Goal: Transaction & Acquisition: Purchase product/service

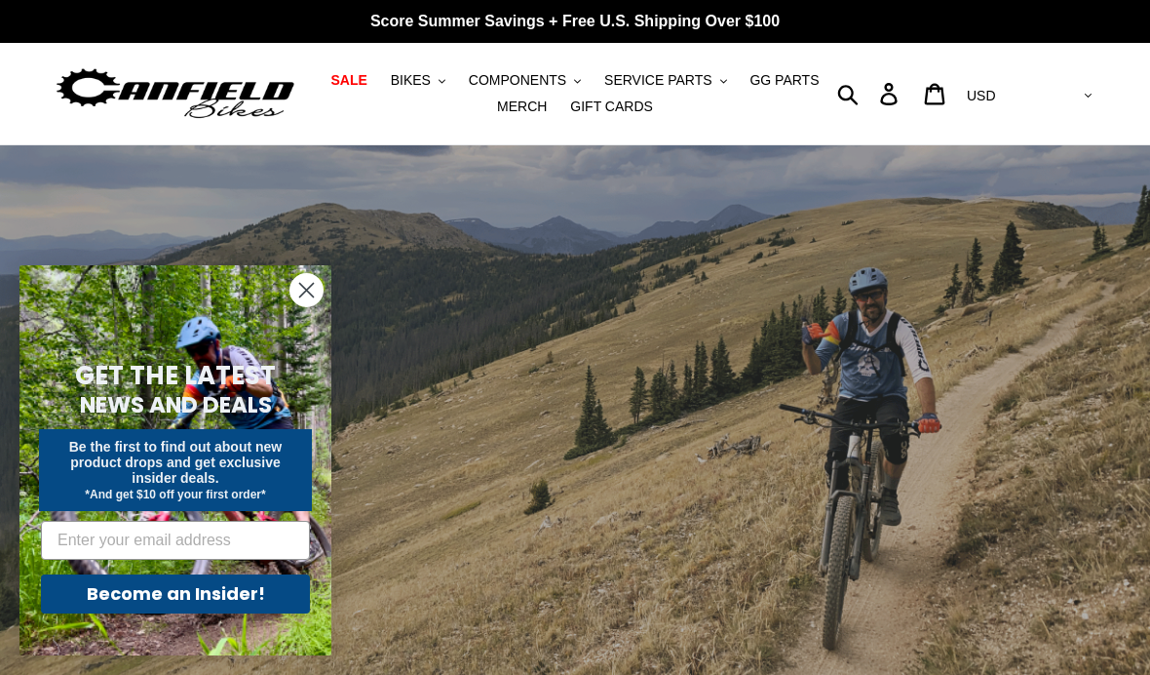
click at [431, 74] on span "BIKES" at bounding box center [411, 80] width 40 height 17
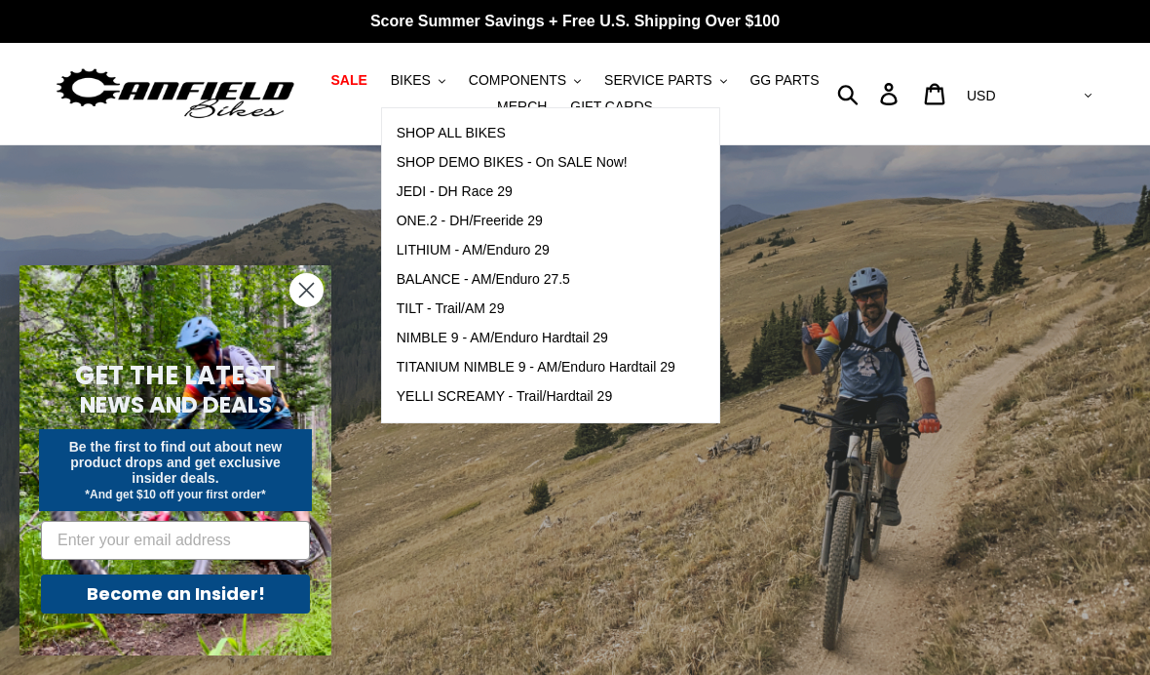
click at [483, 133] on span "SHOP ALL BIKES" at bounding box center [451, 133] width 109 height 17
click at [443, 78] on icon ".cls-1{fill:#231f20}" at bounding box center [442, 81] width 7 height 7
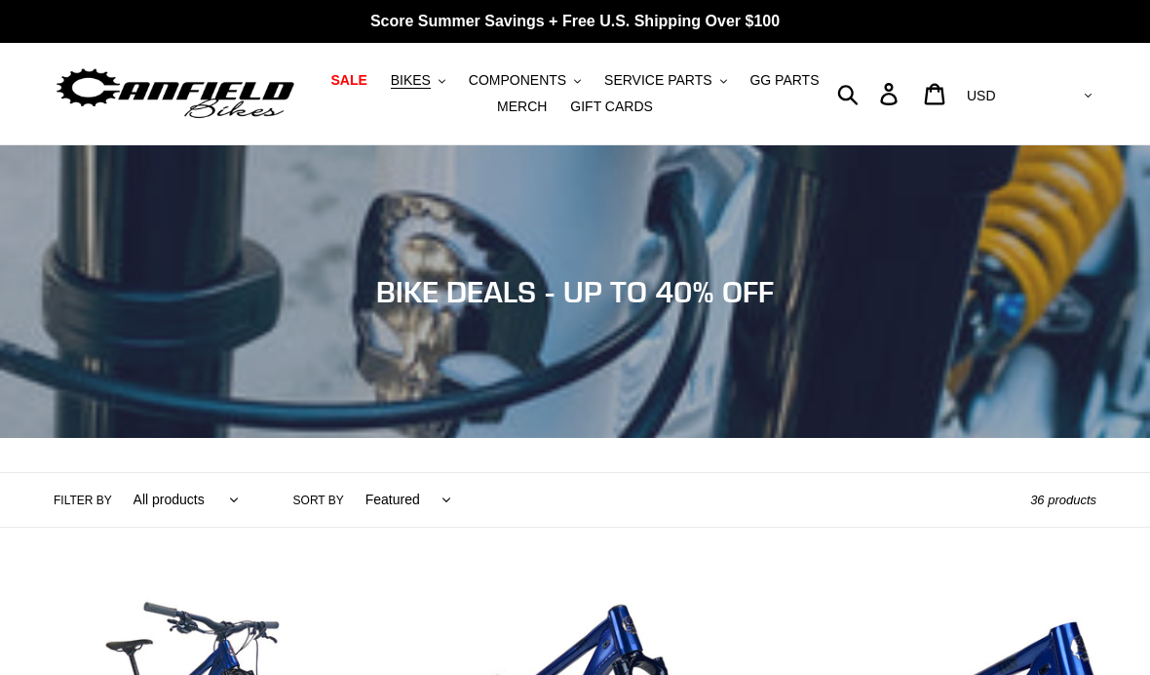
click at [444, 80] on icon "button" at bounding box center [442, 81] width 7 height 4
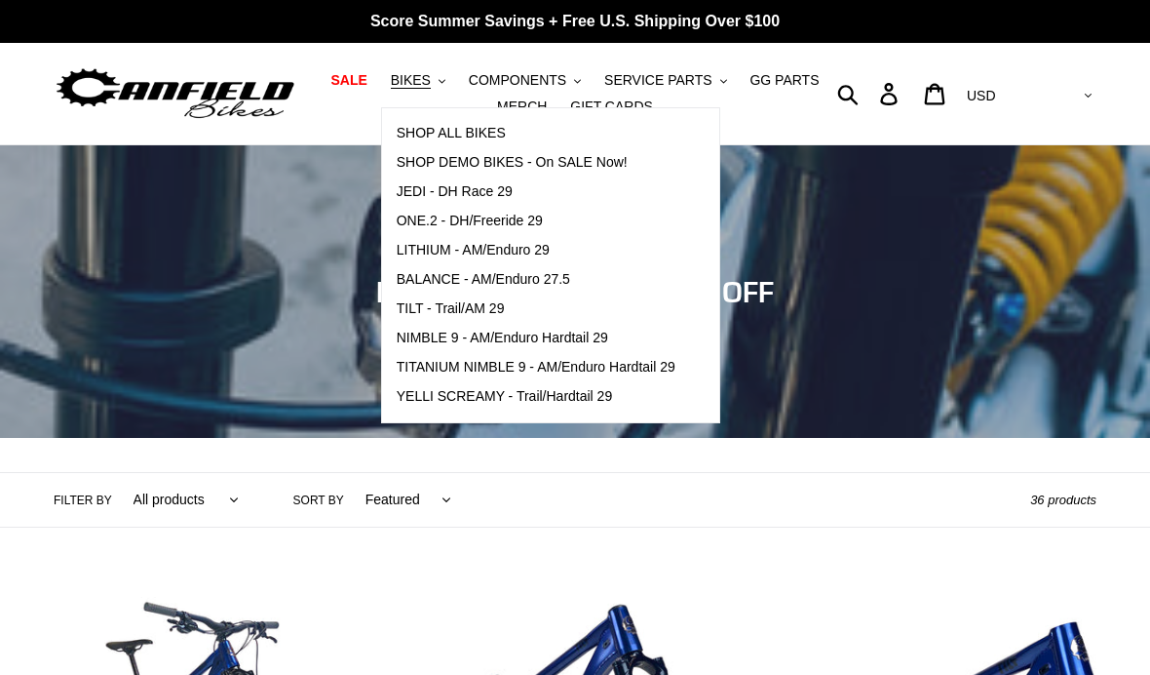
click at [552, 166] on span "SHOP DEMO BIKES - On SALE Now!" at bounding box center [512, 162] width 231 height 17
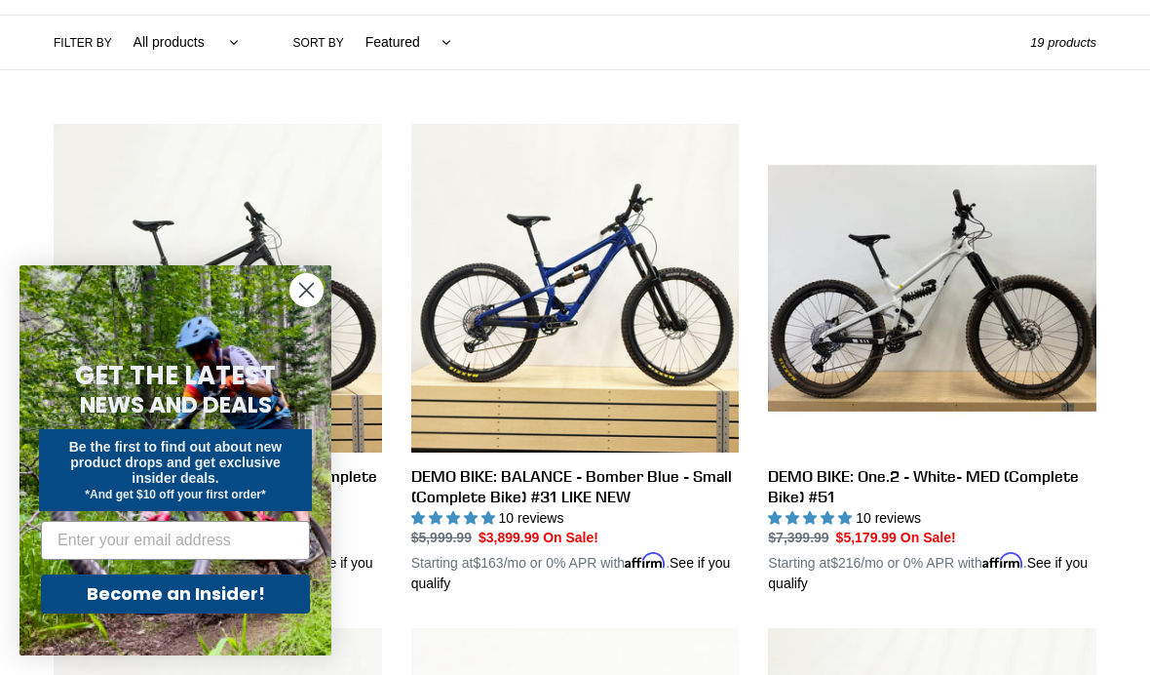
scroll to position [455, 0]
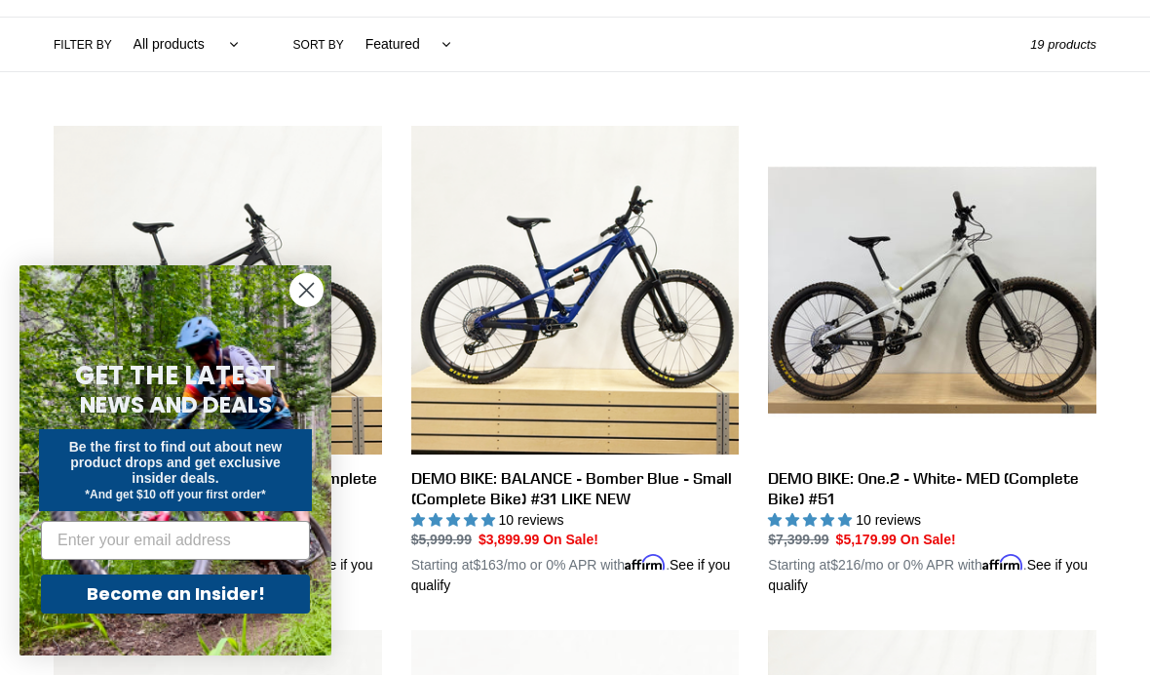
click at [613, 488] on link "DEMO BIKE: BALANCE - Bomber Blue - Small (Complete Bike) #31 LIKE NEW" at bounding box center [575, 361] width 329 height 470
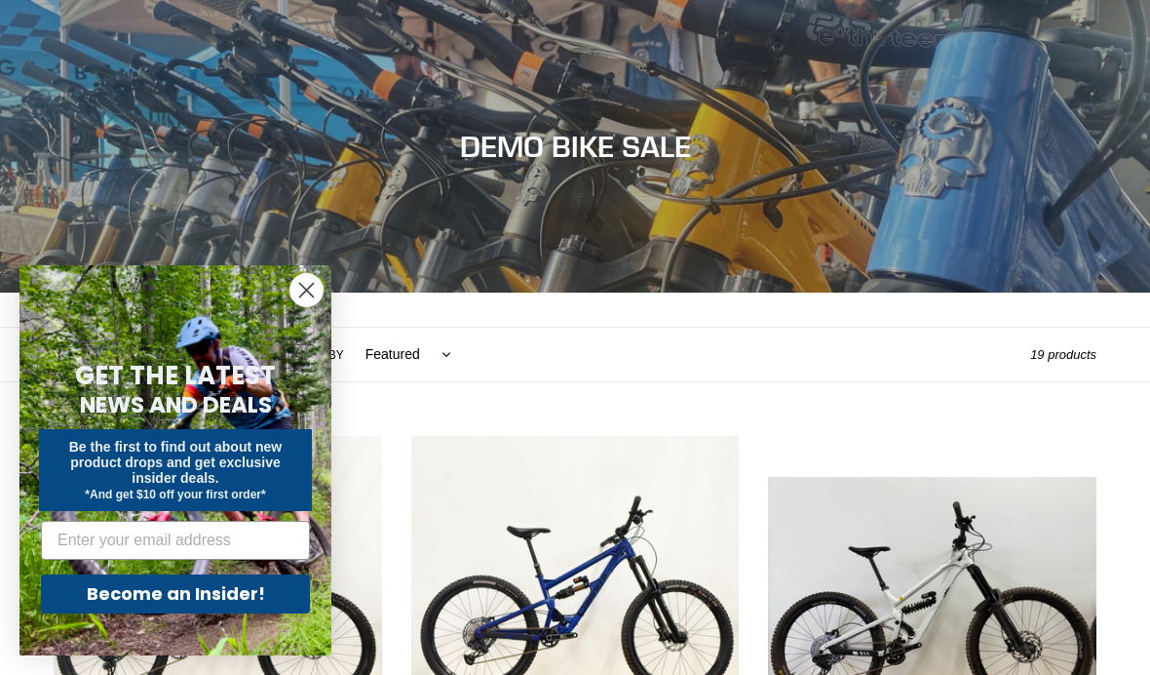
scroll to position [524, 0]
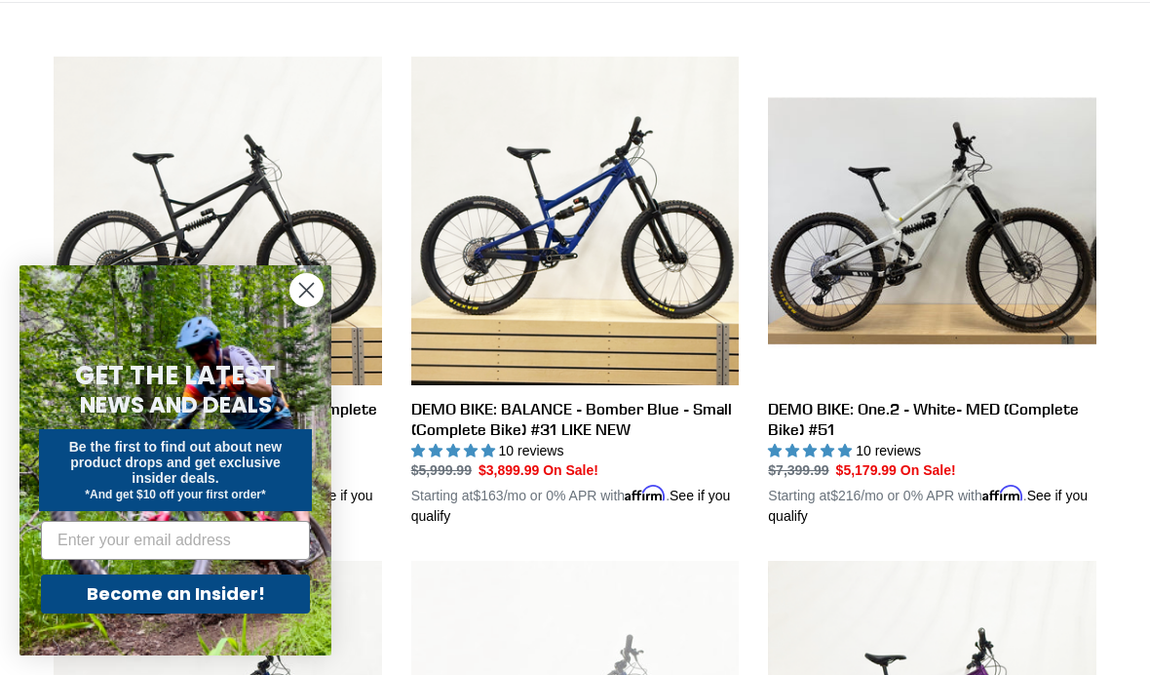
click at [972, 412] on link "DEMO BIKE: One.2 - White- MED (Complete Bike) #51" at bounding box center [932, 292] width 329 height 470
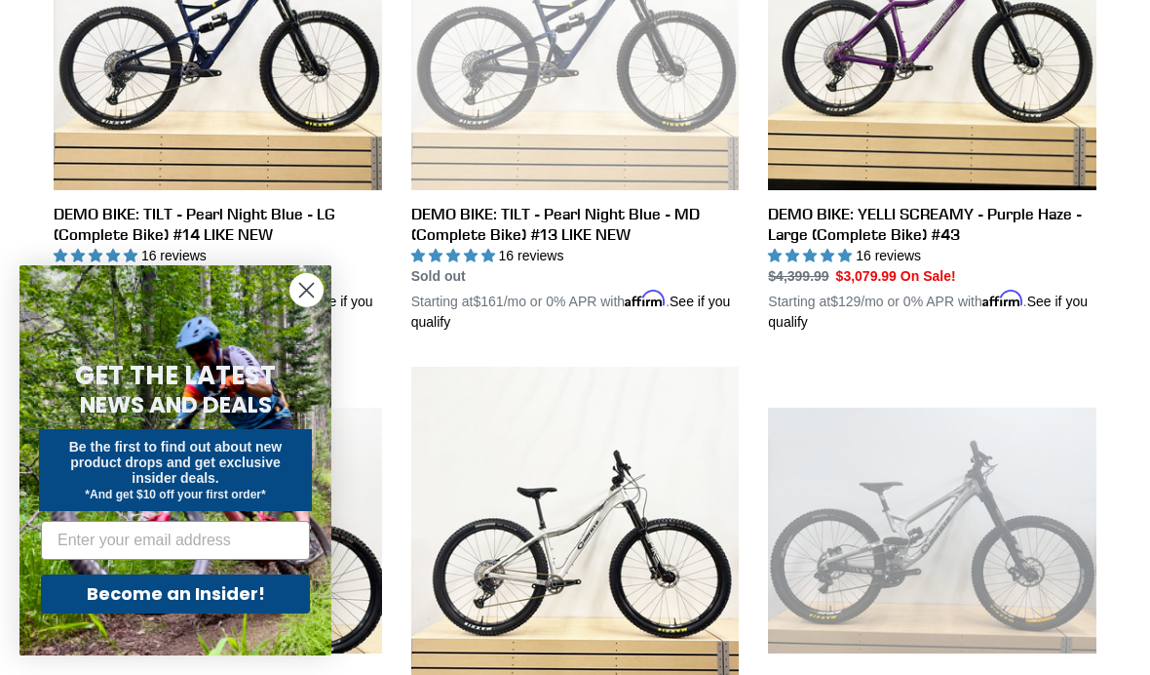
scroll to position [1233, 0]
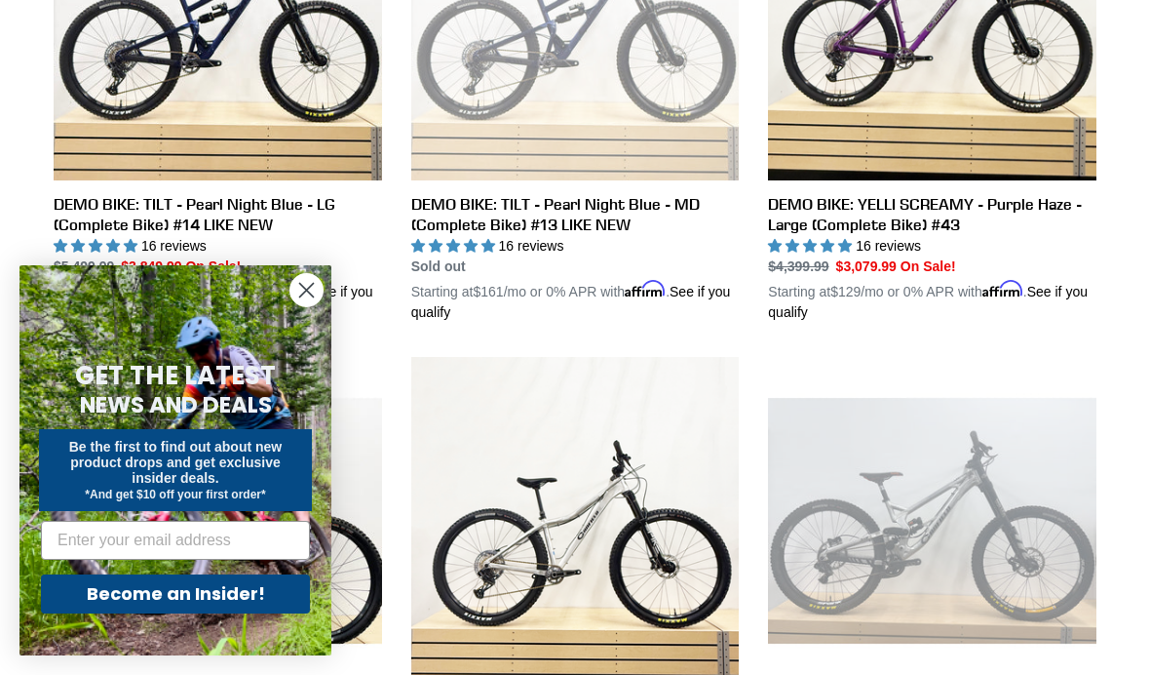
click at [296, 306] on circle "Close dialog" at bounding box center [306, 290] width 32 height 32
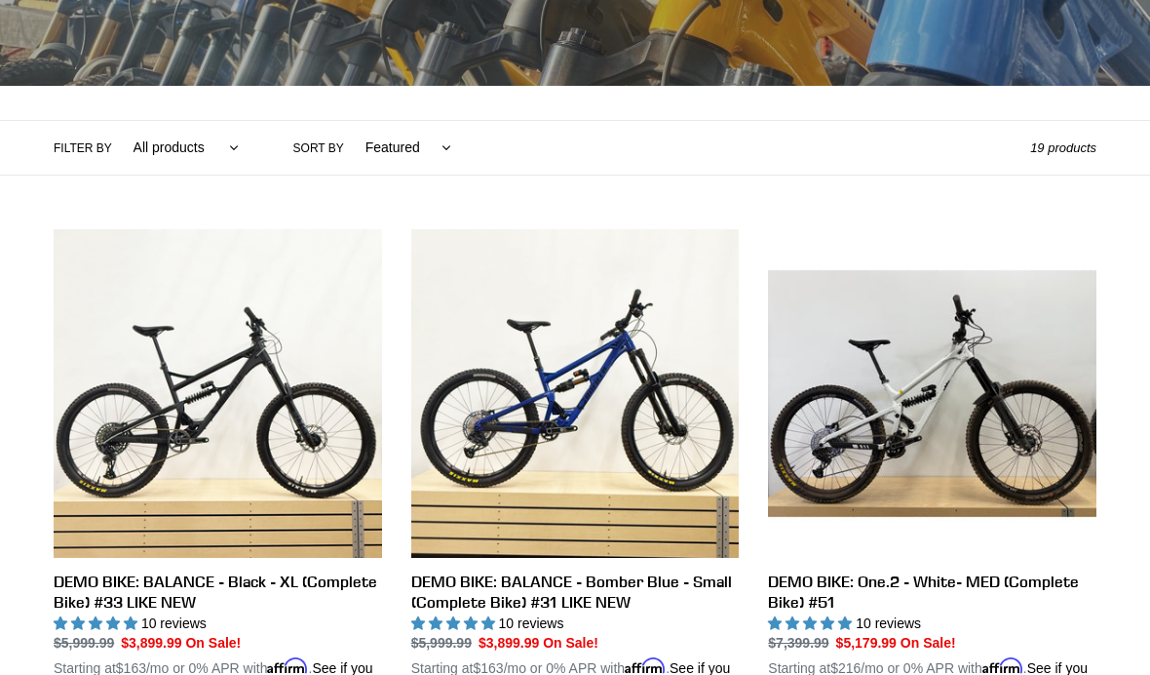
scroll to position [0, 0]
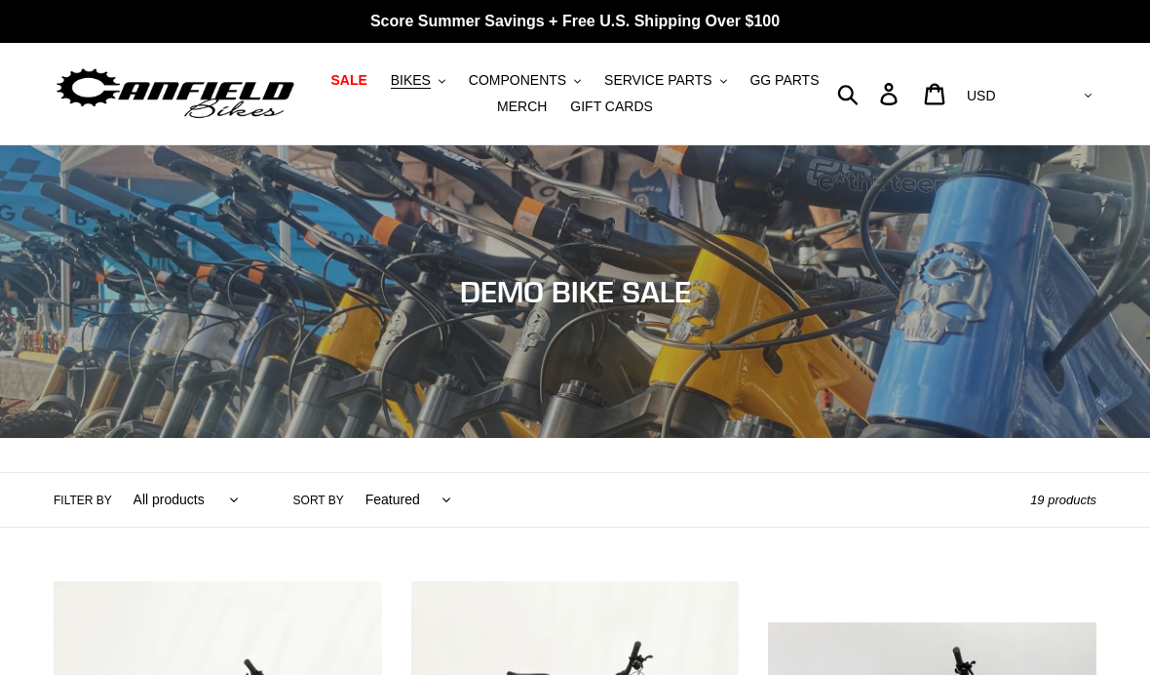
click at [436, 80] on button "BIKES .cls-1{fill:#231f20}" at bounding box center [418, 80] width 74 height 26
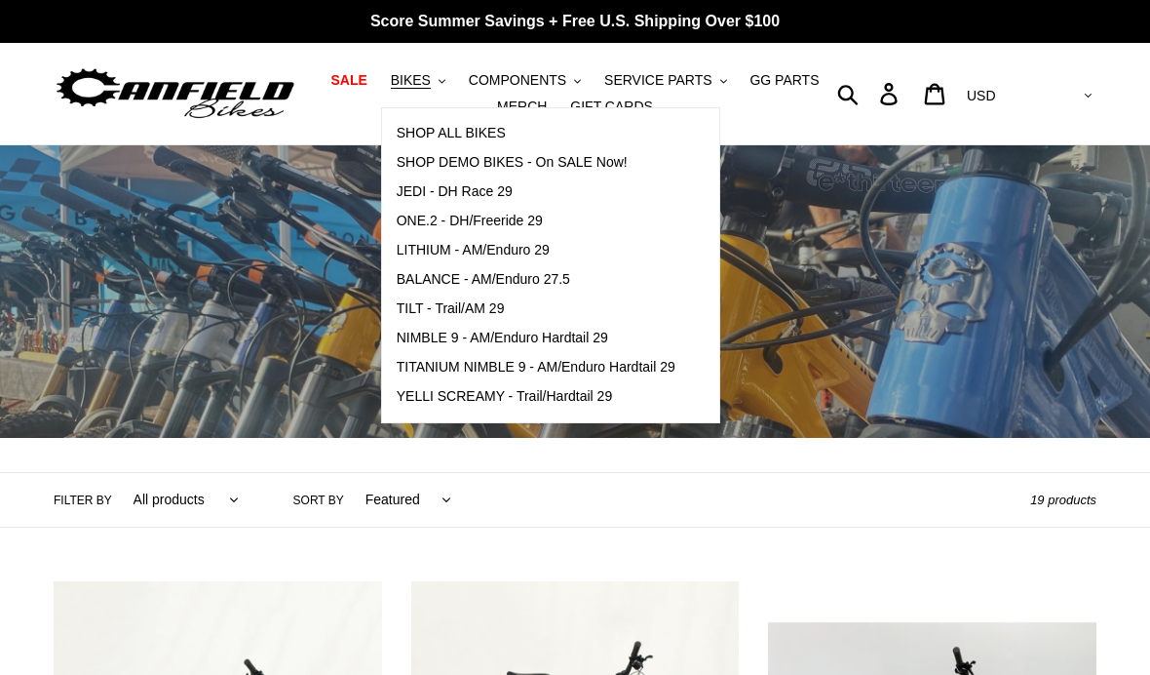
click at [552, 282] on span "BALANCE - AM/Enduro 27.5" at bounding box center [484, 279] width 174 height 17
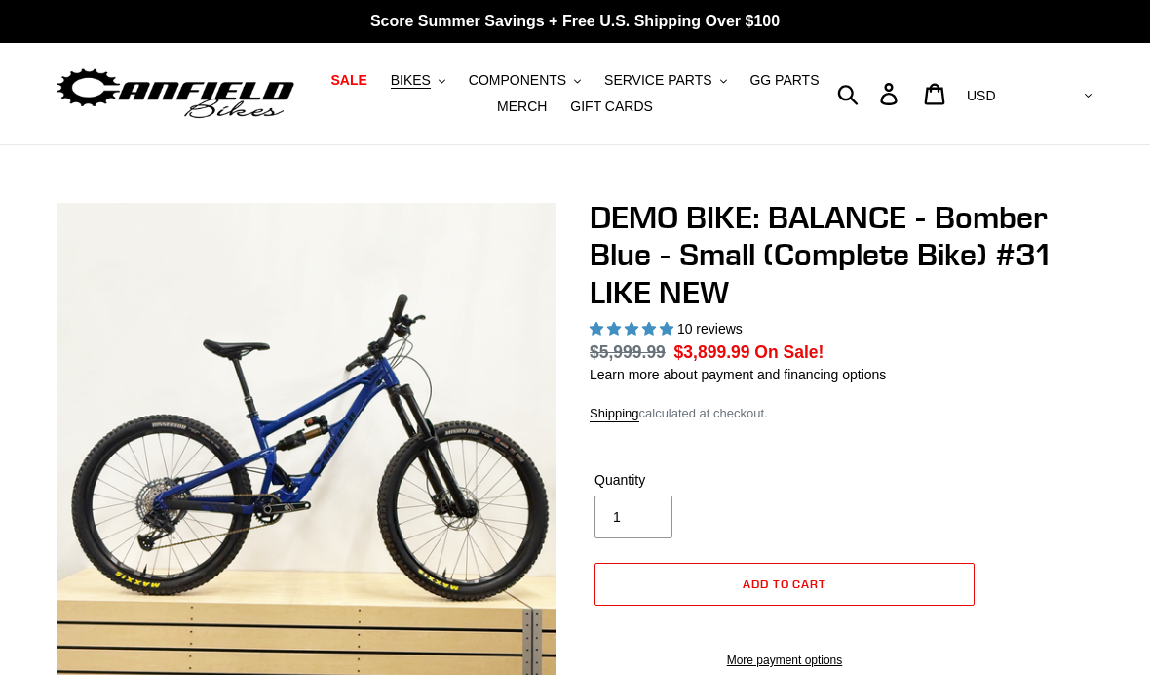
select select "highest-rating"
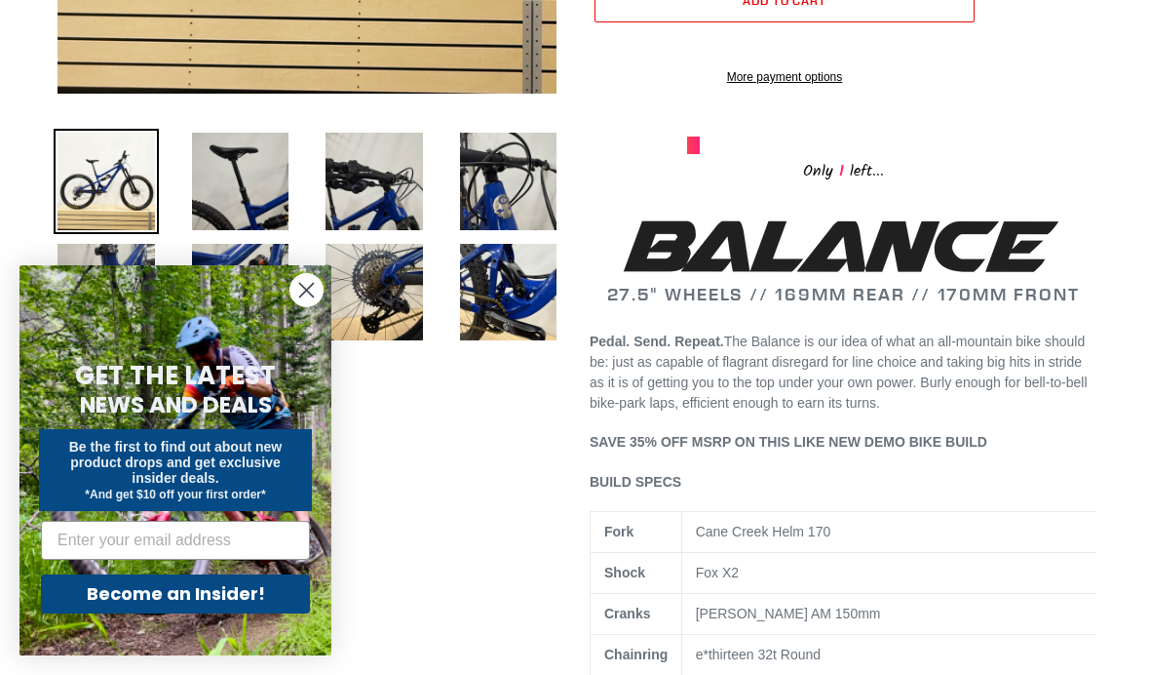
scroll to position [609, 0]
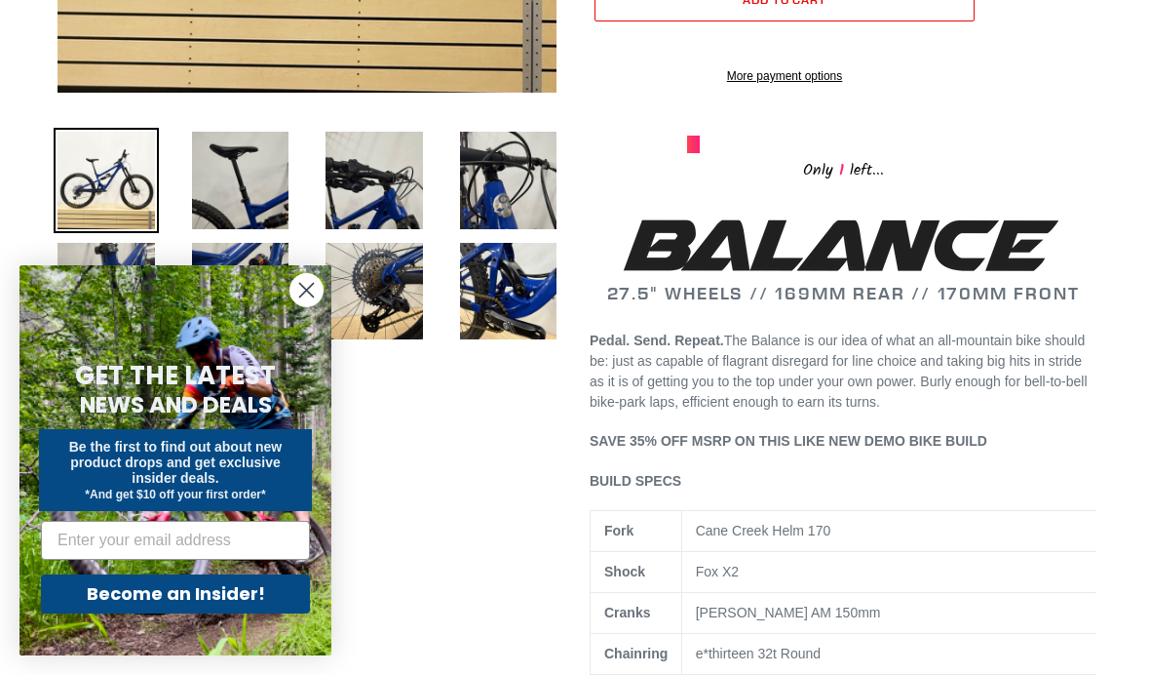
click at [406, 202] on img at bounding box center [374, 180] width 105 height 105
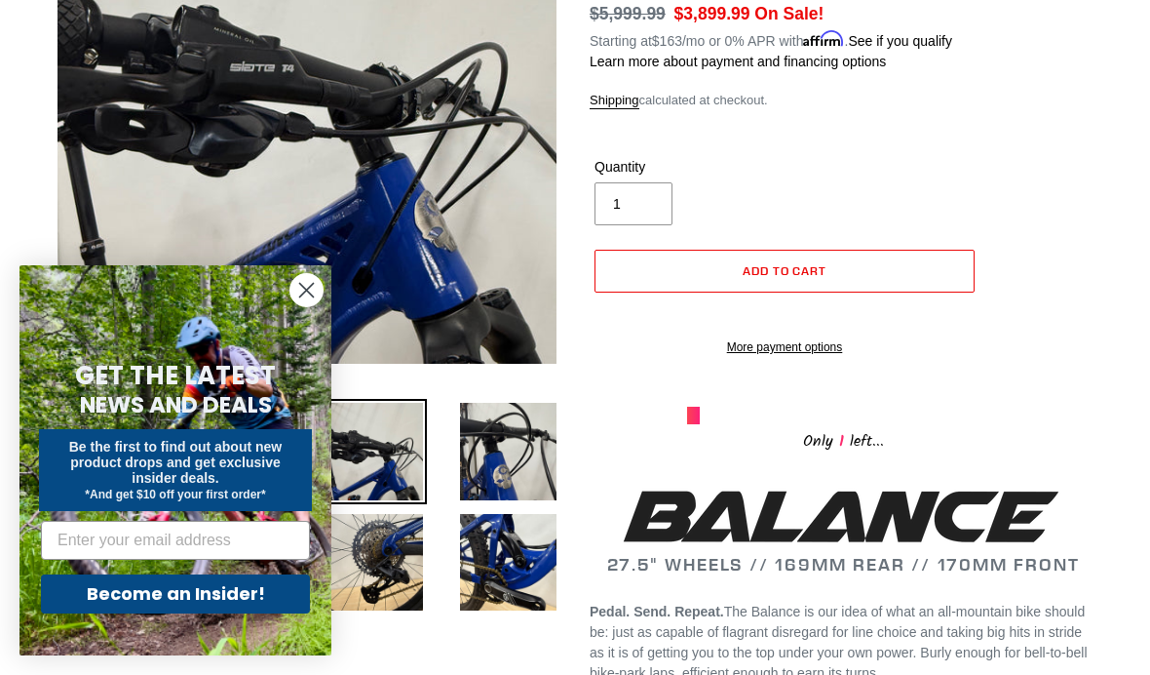
scroll to position [336, 0]
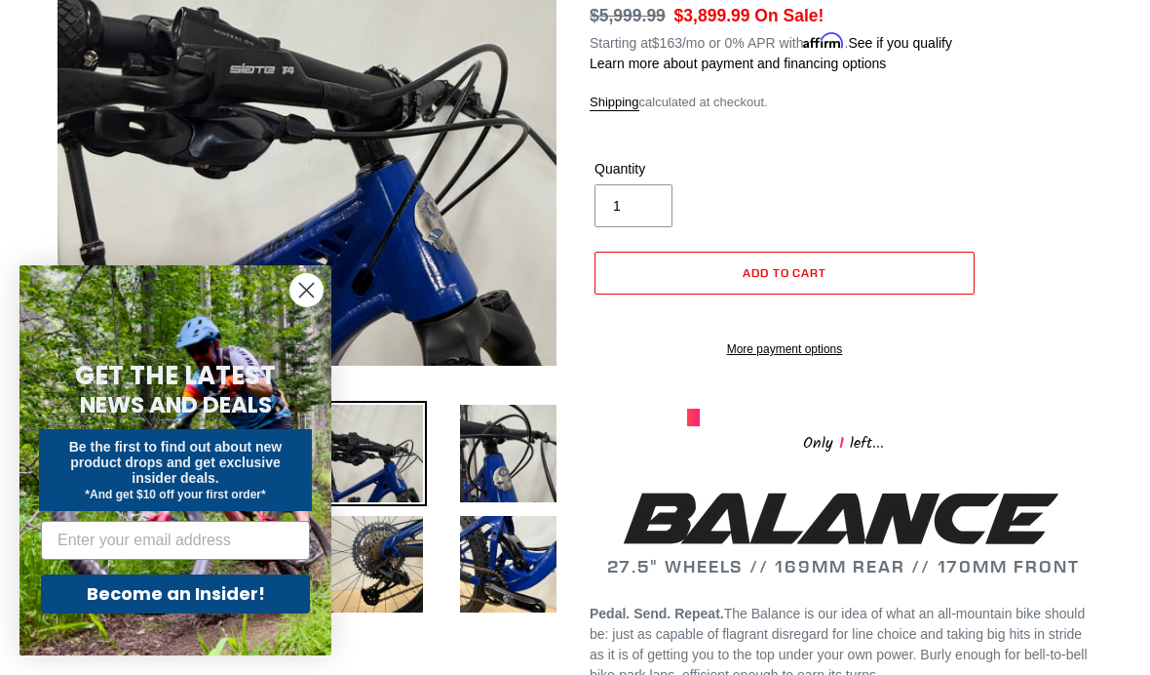
click at [531, 557] on img at bounding box center [508, 564] width 105 height 105
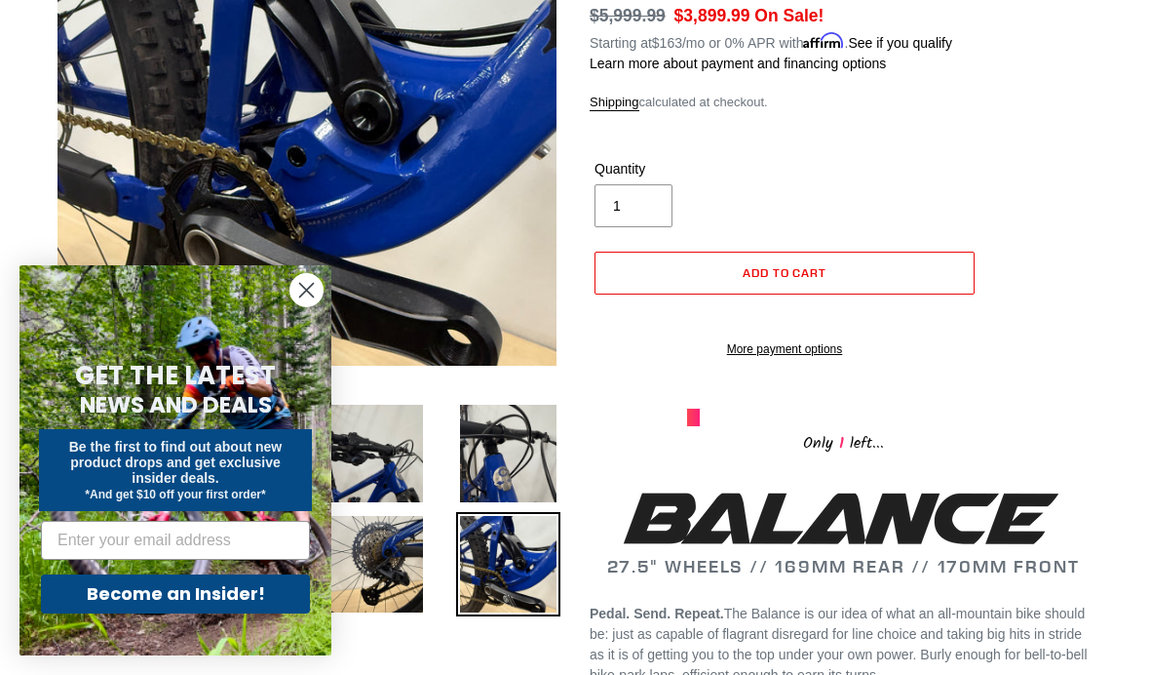
click at [404, 564] on img at bounding box center [374, 564] width 105 height 105
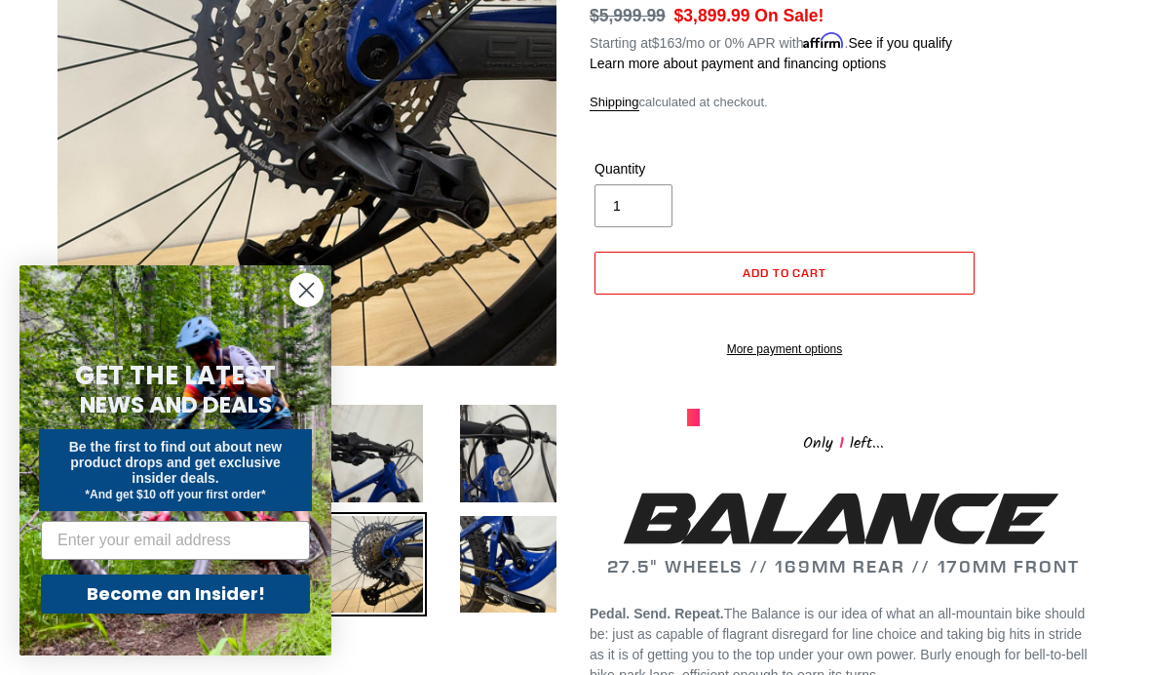
click at [307, 293] on circle "Close dialog" at bounding box center [306, 290] width 32 height 32
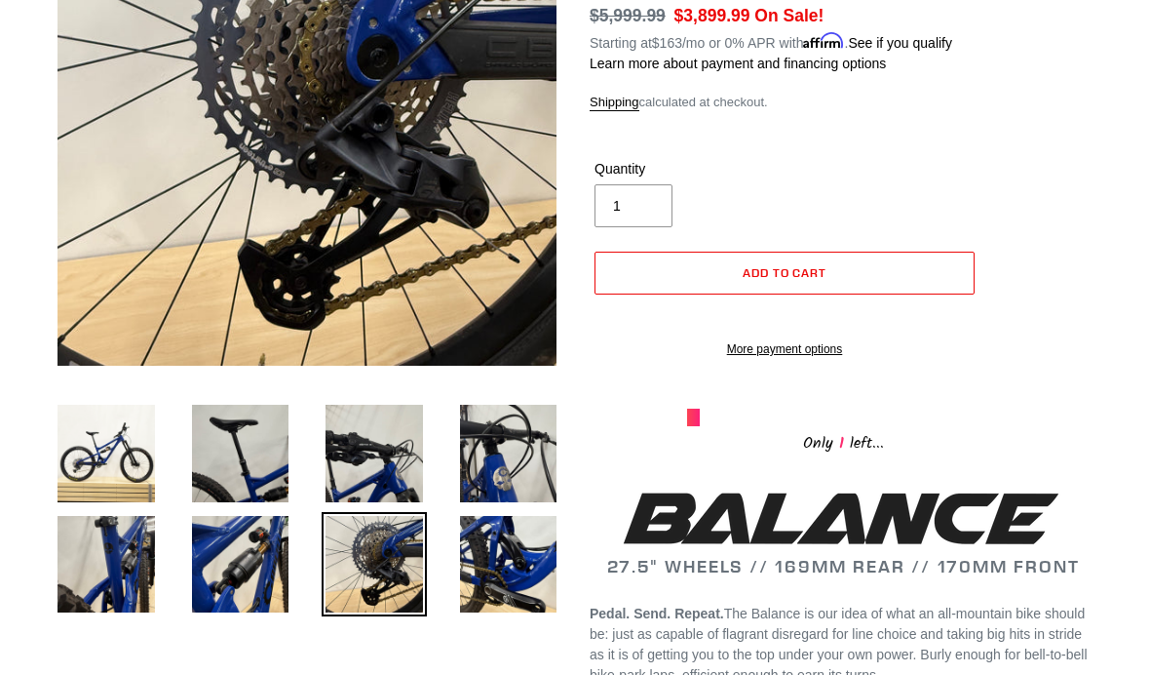
click at [251, 579] on img at bounding box center [240, 564] width 105 height 105
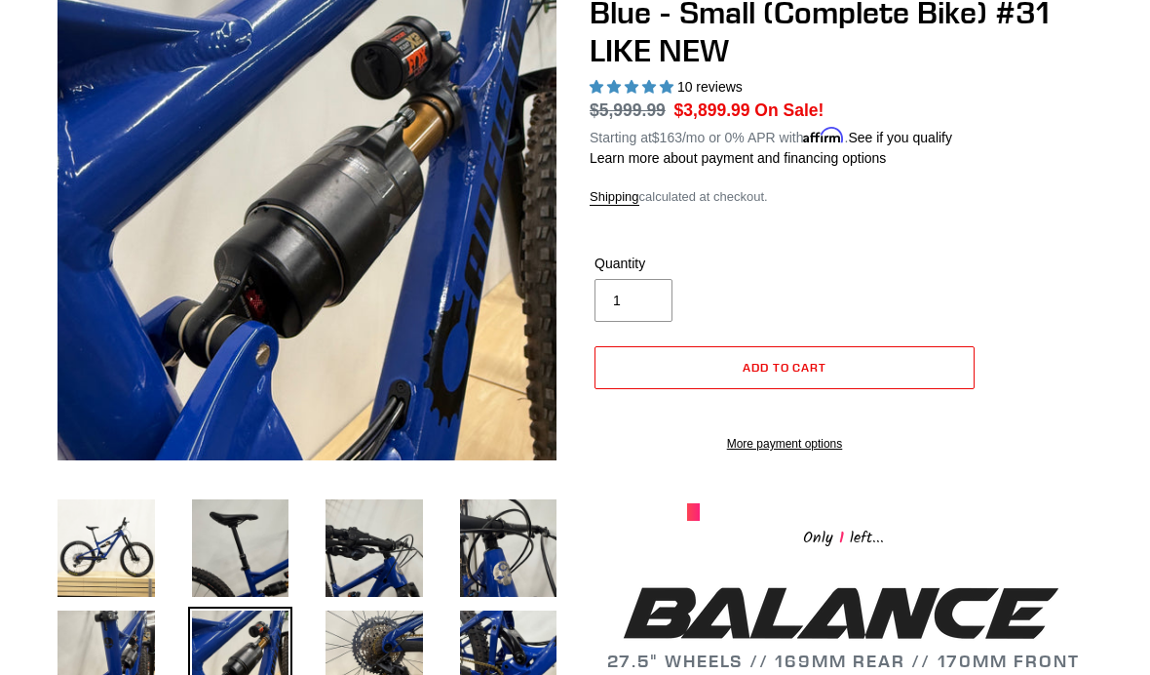
scroll to position [224, 0]
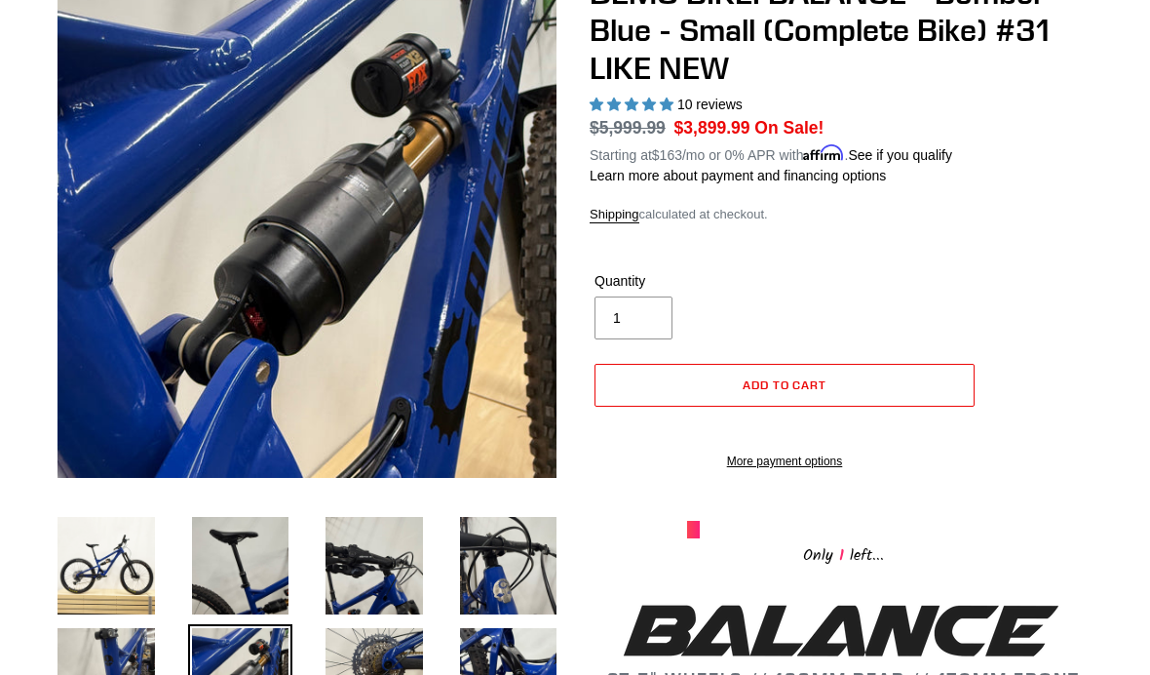
click at [139, 556] on img at bounding box center [106, 565] width 105 height 105
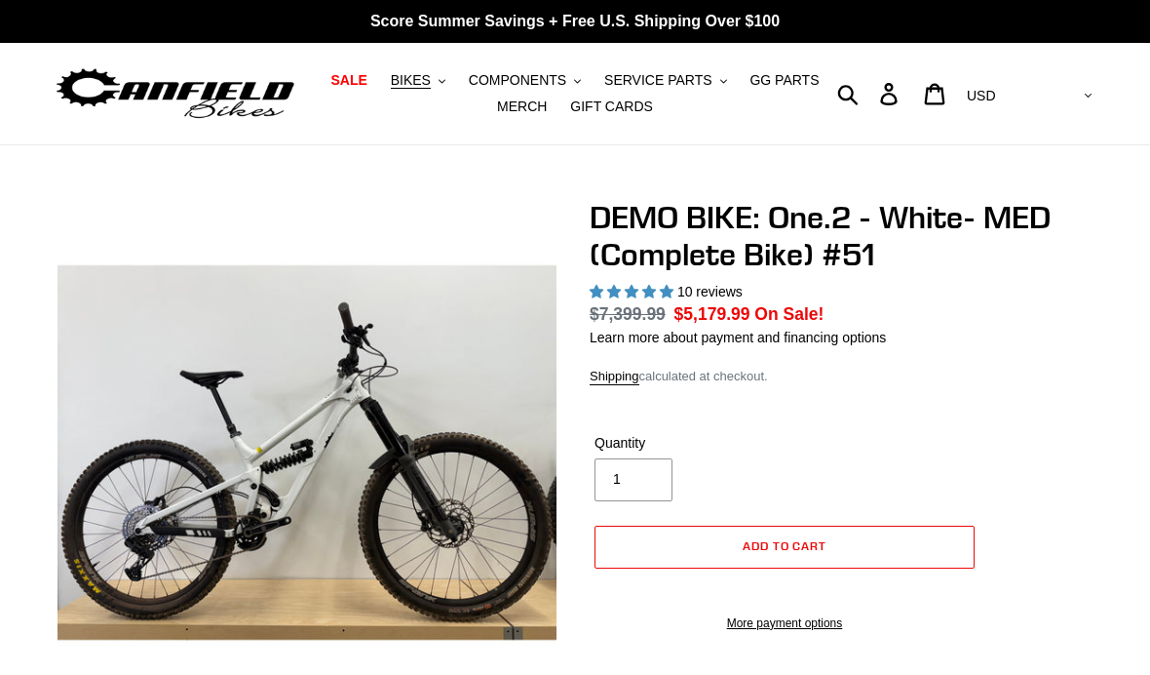
select select "highest-rating"
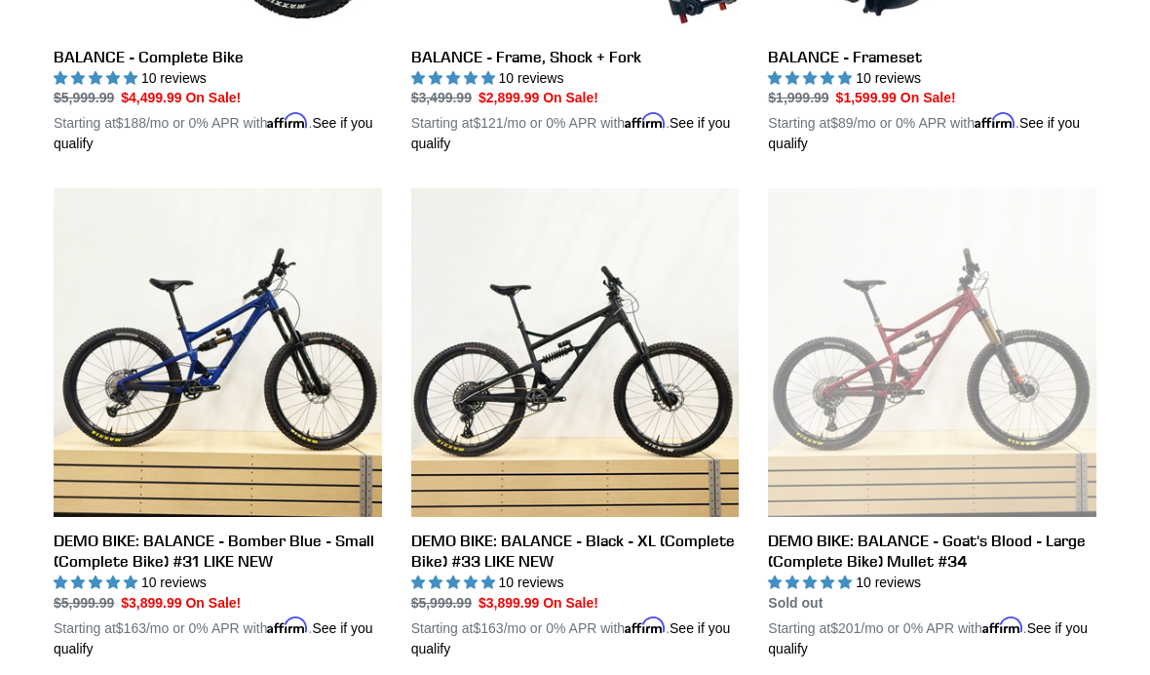
scroll to position [890, 0]
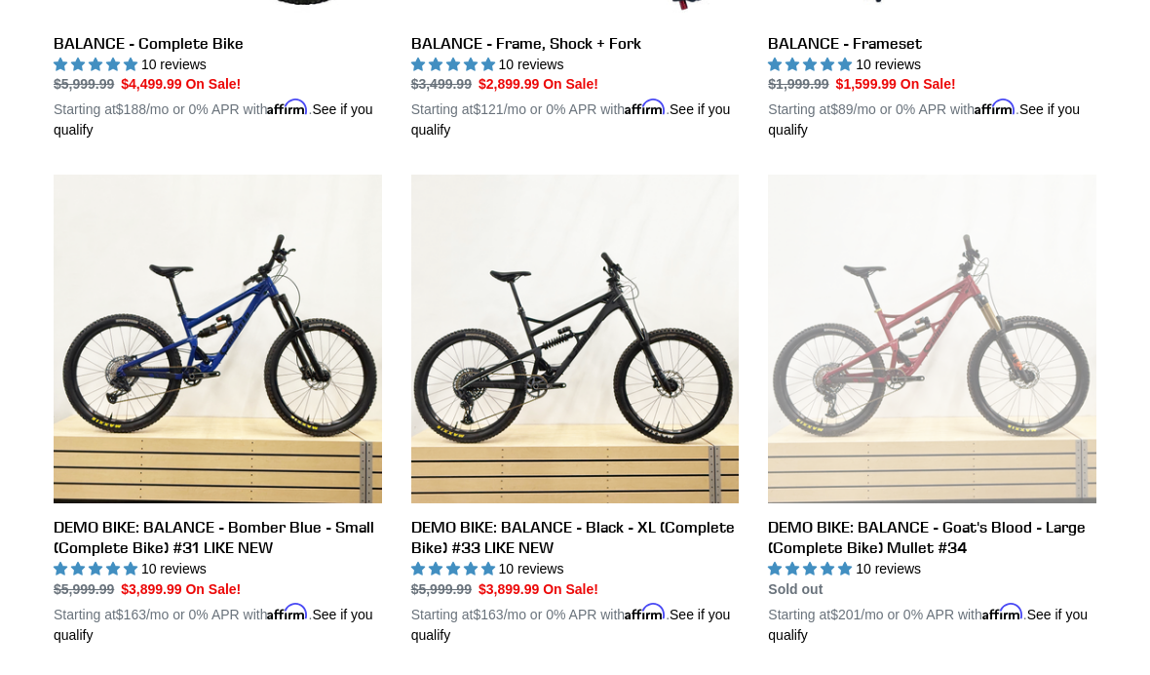
click at [290, 526] on link "DEMO BIKE: BALANCE - Bomber Blue - Small (Complete Bike) #31 LIKE NEW" at bounding box center [218, 409] width 329 height 470
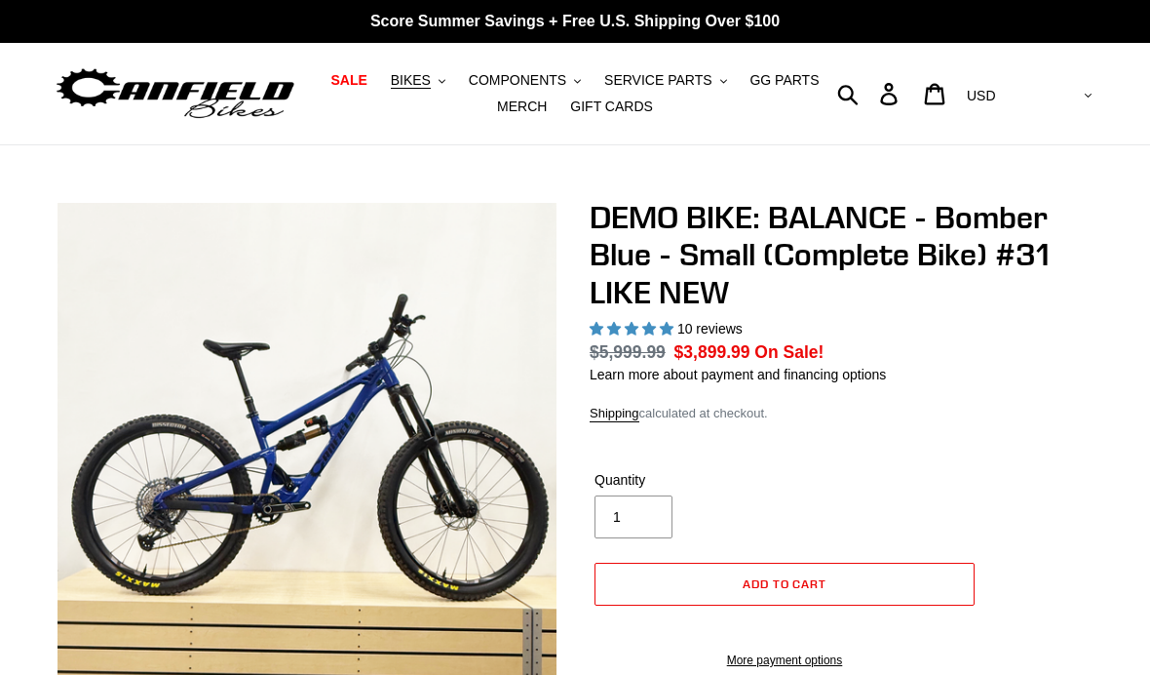
select select "highest-rating"
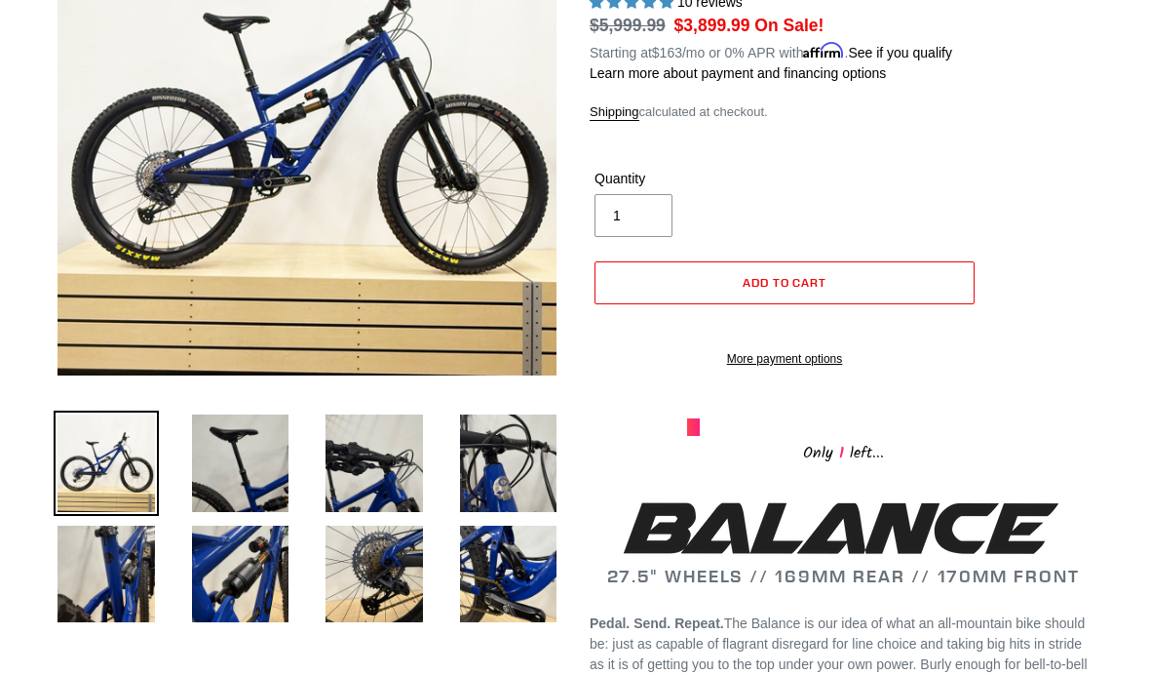
scroll to position [270, 0]
